Goal: Check status: Check status

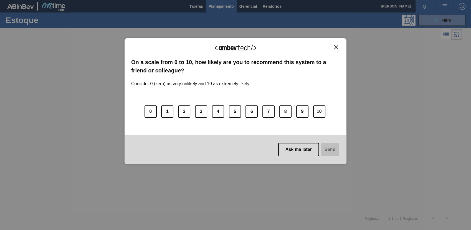
drag, startPoint x: 336, startPoint y: 52, endPoint x: 335, endPoint y: 48, distance: 3.9
click at [335, 50] on div "We appreciate your feedback!" at bounding box center [235, 51] width 209 height 13
click at [335, 48] on img "Close" at bounding box center [336, 47] width 4 height 4
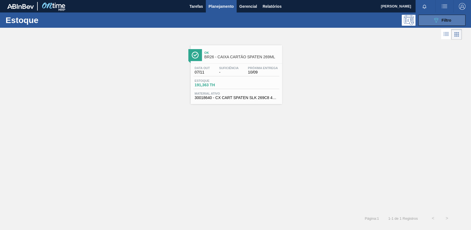
click at [427, 22] on button "089F7B8B-B2A5-4AFE-B5C0-19BA573D28AC Filtro" at bounding box center [442, 20] width 47 height 11
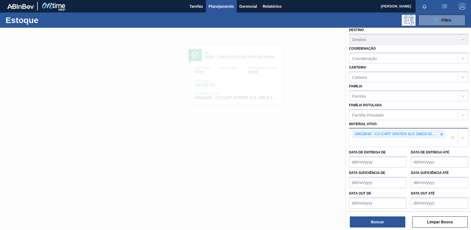
click at [442, 136] on div at bounding box center [442, 134] width 6 height 7
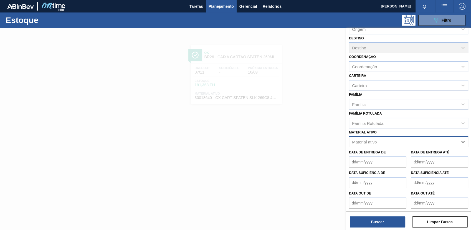
paste ativo "30012577"
type ativo "30012577"
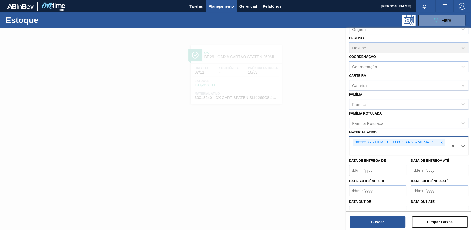
scroll to position [42, 0]
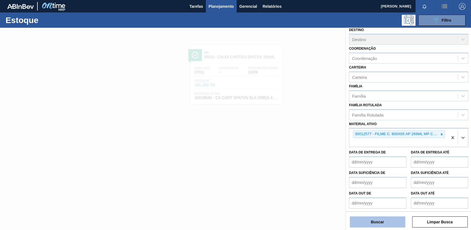
click at [382, 223] on button "Buscar" at bounding box center [378, 222] width 56 height 11
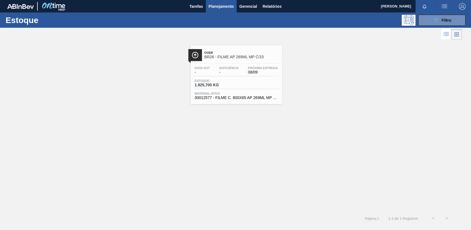
click at [271, 79] on div "Data out - Suficiência - Próxima Entrega 08/09 Estoque 1.925,700 KG Material at…" at bounding box center [237, 83] width 92 height 38
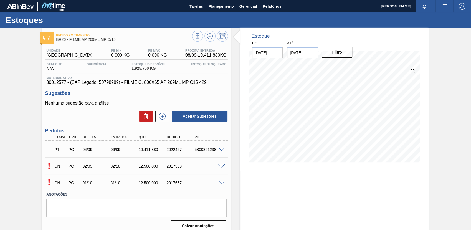
click at [222, 150] on span at bounding box center [221, 150] width 7 height 4
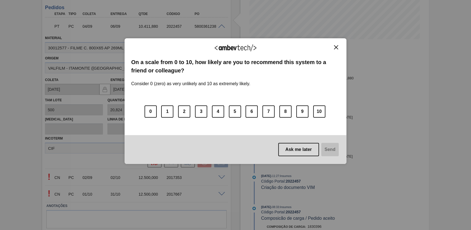
drag, startPoint x: 335, startPoint y: 46, endPoint x: 250, endPoint y: 46, distance: 85.2
click at [335, 46] on img "Close" at bounding box center [336, 47] width 4 height 4
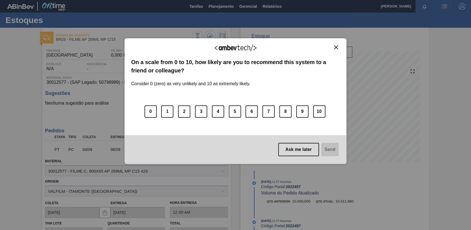
click at [334, 46] on div "We appreciate your feedback! On a scale from 0 to 10, how likely are you to rec…" at bounding box center [236, 101] width 222 height 126
click at [336, 47] on img "Close" at bounding box center [336, 47] width 4 height 4
